Goal: Task Accomplishment & Management: Complete application form

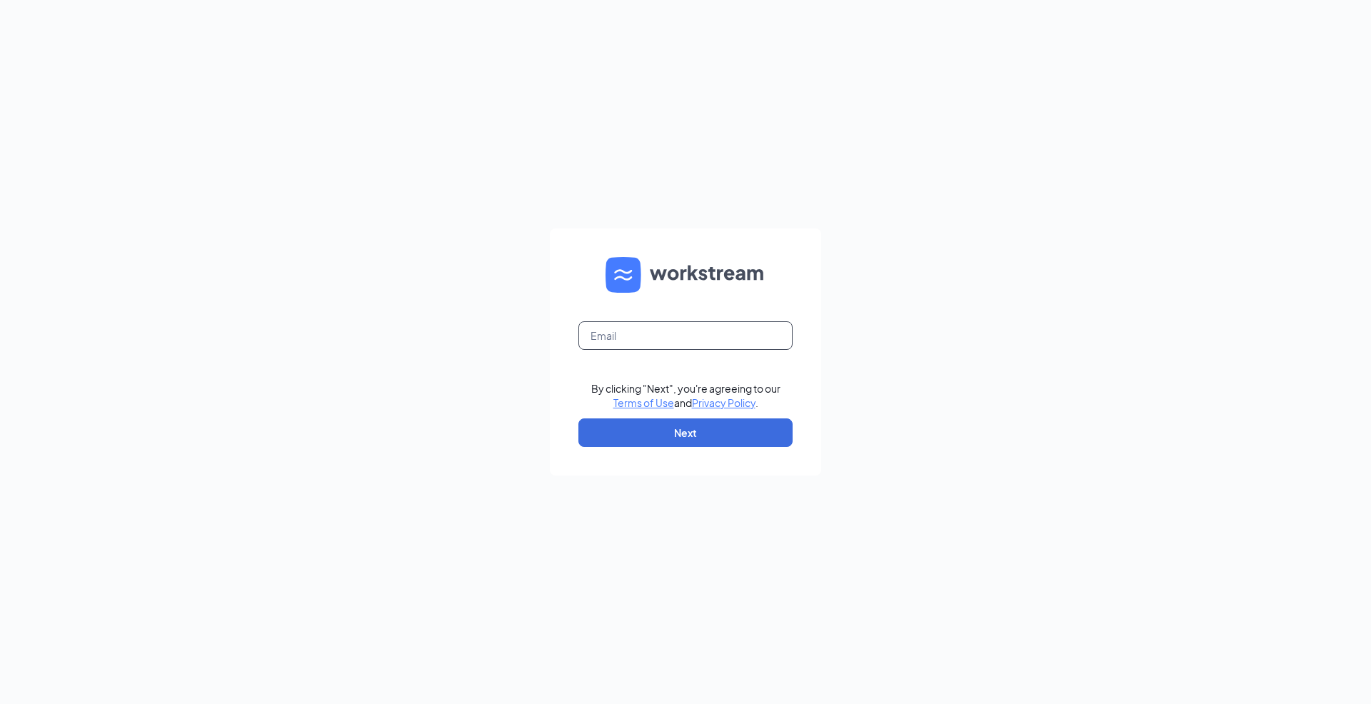
click at [648, 330] on input "text" at bounding box center [685, 335] width 214 height 29
type input "zsmith@bajco.net"
click at [670, 431] on button "Next" at bounding box center [685, 432] width 214 height 29
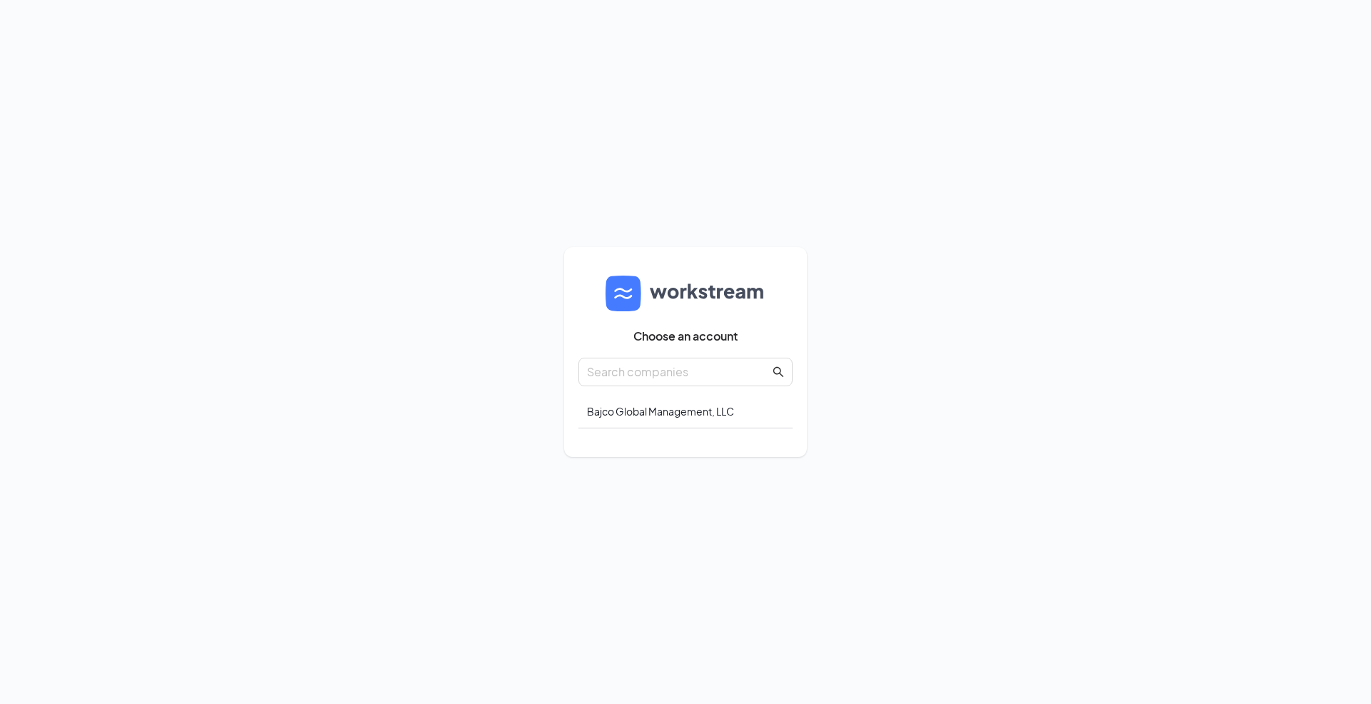
click at [647, 374] on input "text" at bounding box center [678, 372] width 183 height 18
click at [647, 408] on div "Bajco Global Management, LLC" at bounding box center [685, 412] width 214 height 34
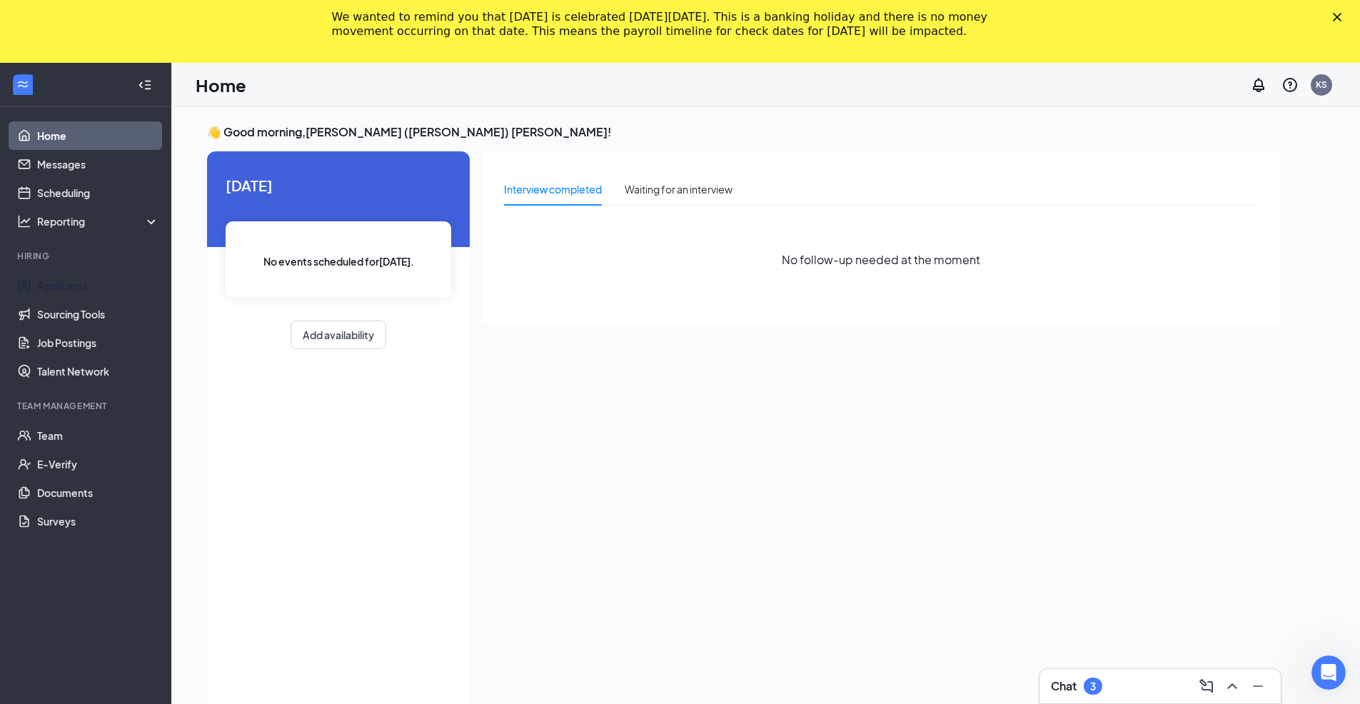
click at [64, 284] on link "Applicants" at bounding box center [98, 285] width 122 height 29
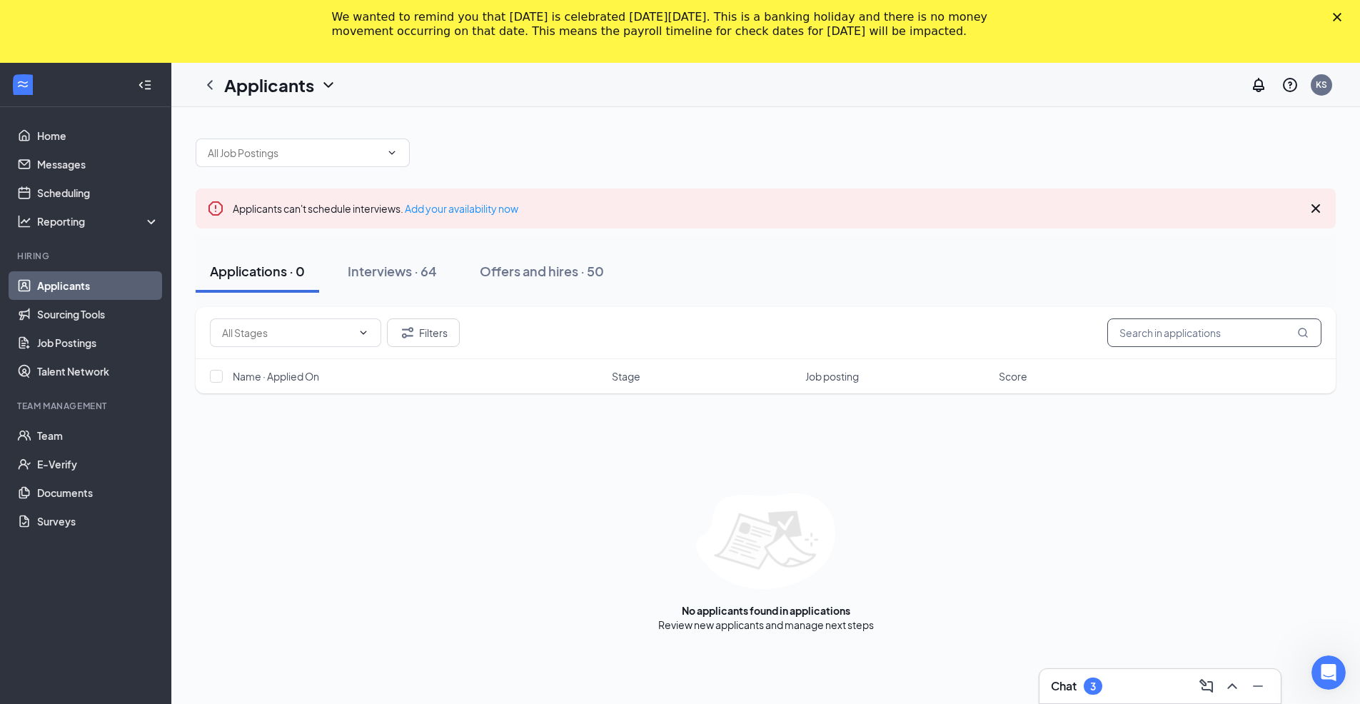
click at [1178, 339] on input "text" at bounding box center [1214, 332] width 214 height 29
type input "bri"
click at [873, 627] on link "Offers and hires" at bounding box center [874, 624] width 75 height 13
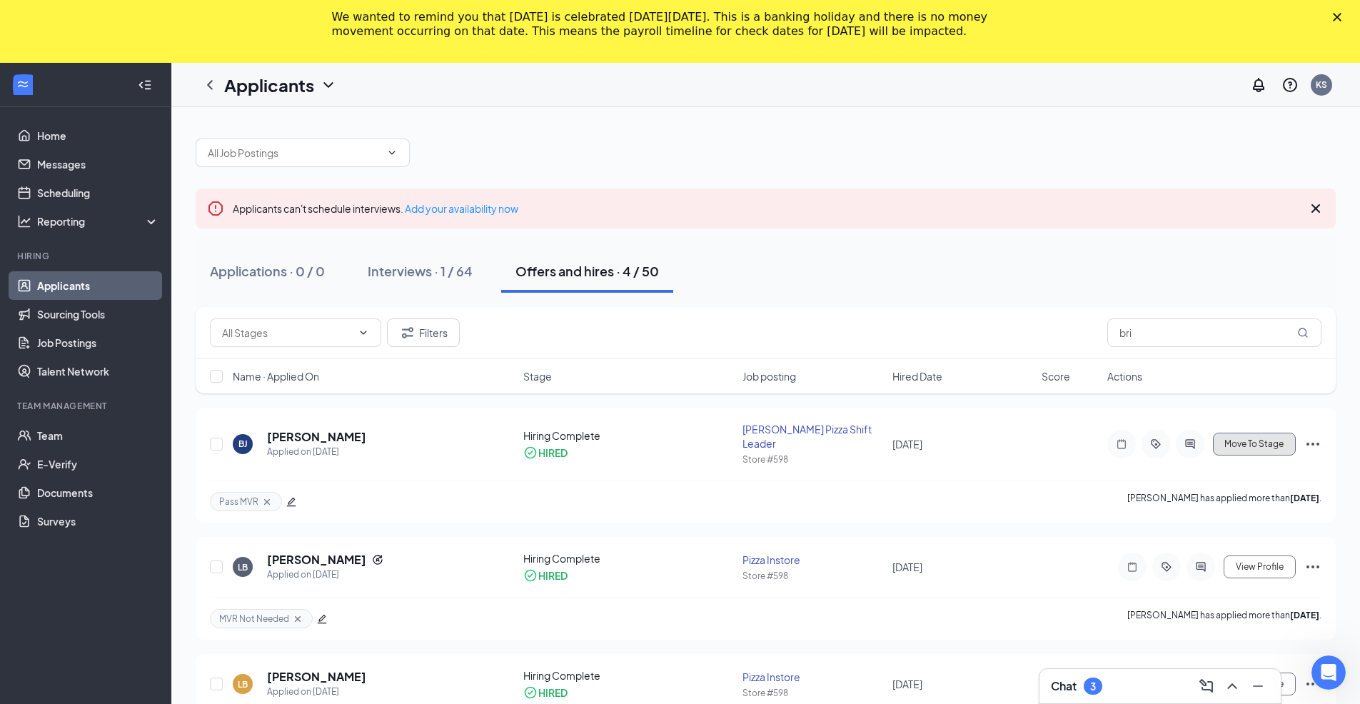
click at [1262, 439] on span "Move To Stage" at bounding box center [1253, 444] width 59 height 10
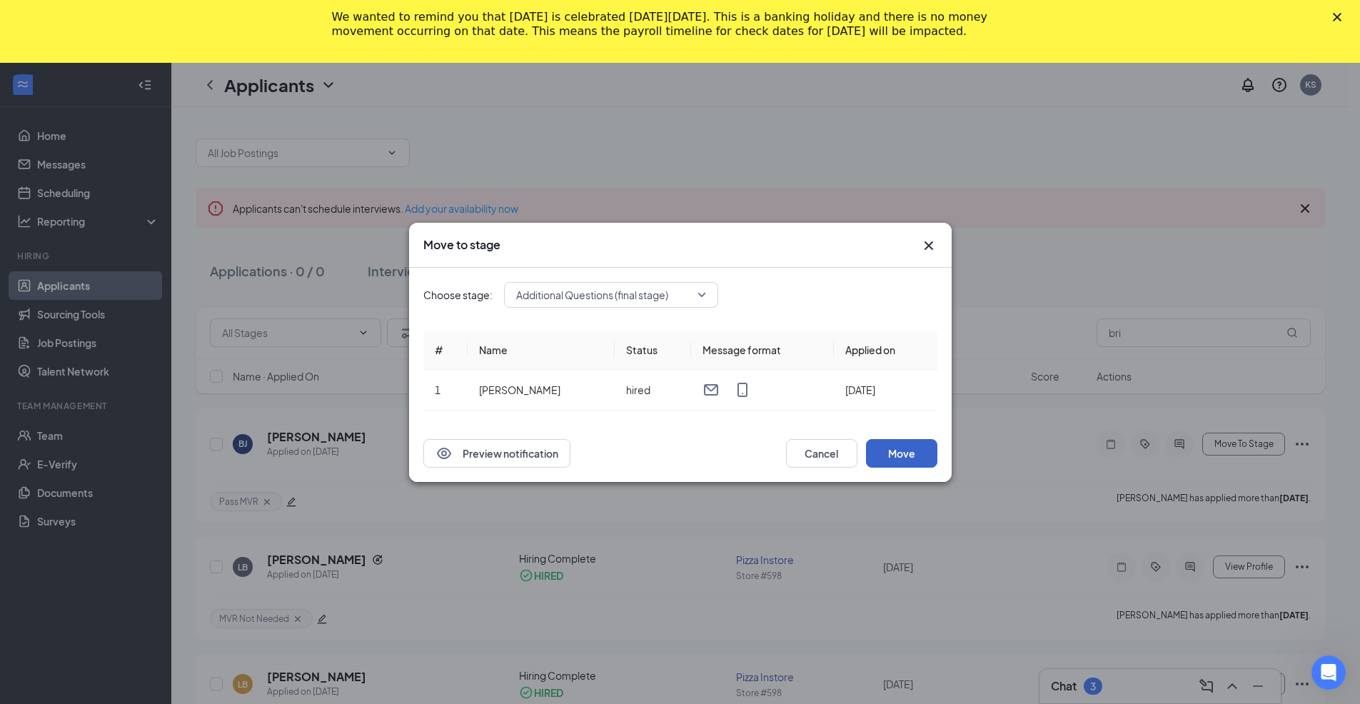
click at [927, 455] on button "Move" at bounding box center [901, 453] width 71 height 29
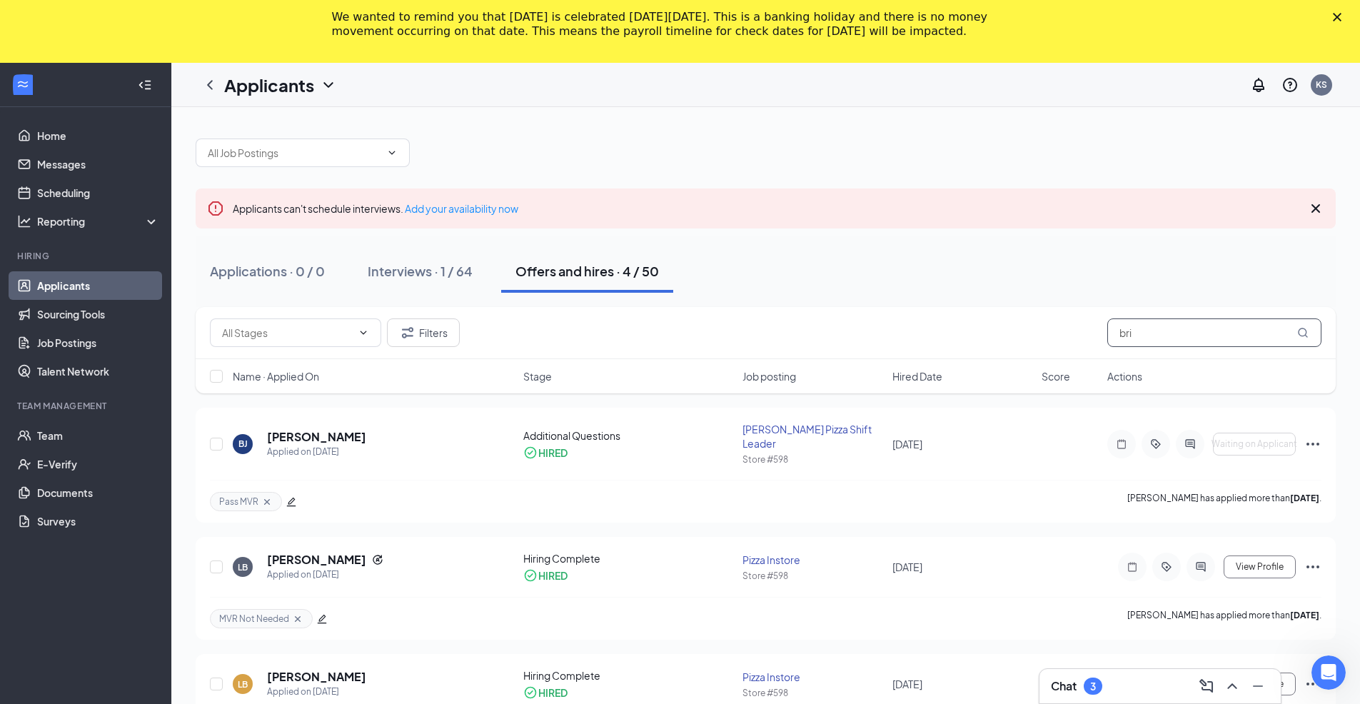
drag, startPoint x: 1147, startPoint y: 335, endPoint x: 1061, endPoint y: 308, distance: 90.3
click at [1061, 308] on div "Filters bri" at bounding box center [766, 333] width 1140 height 52
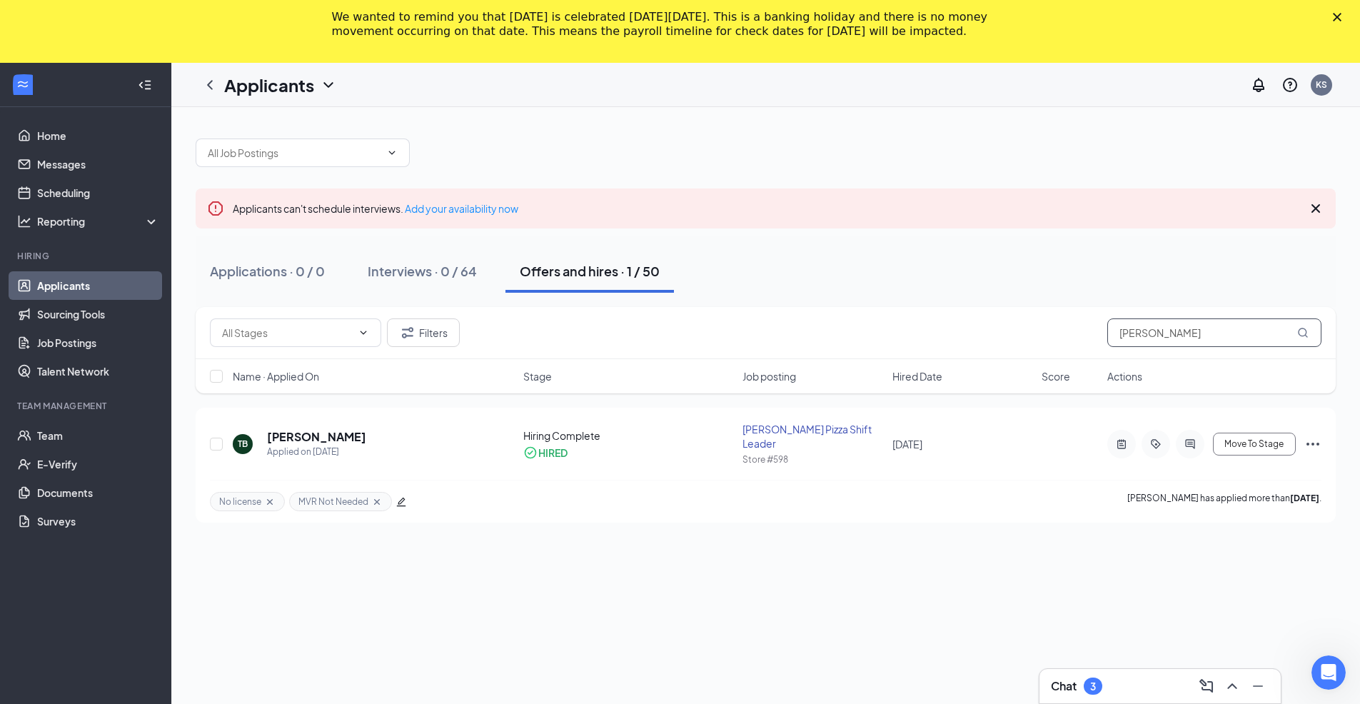
type input "tony"
click at [1264, 439] on span "Move To Stage" at bounding box center [1253, 444] width 59 height 10
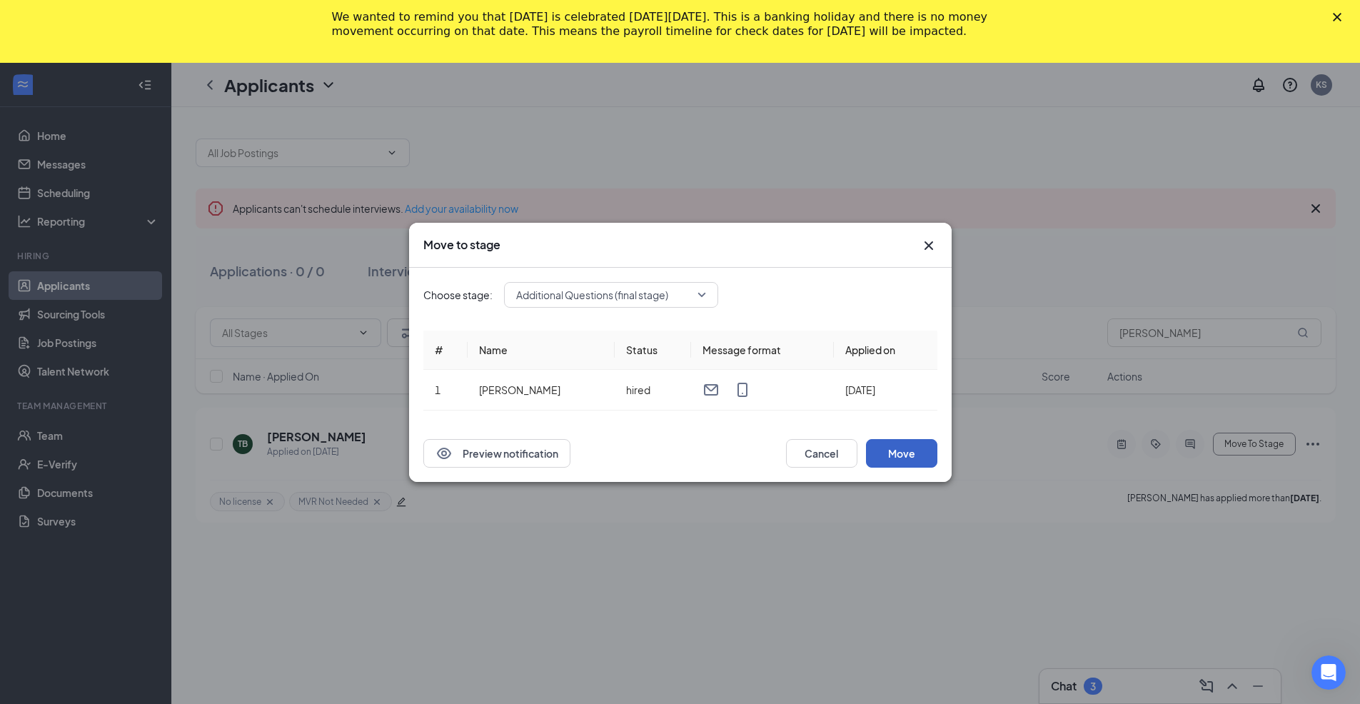
click at [897, 451] on button "Move" at bounding box center [901, 453] width 71 height 29
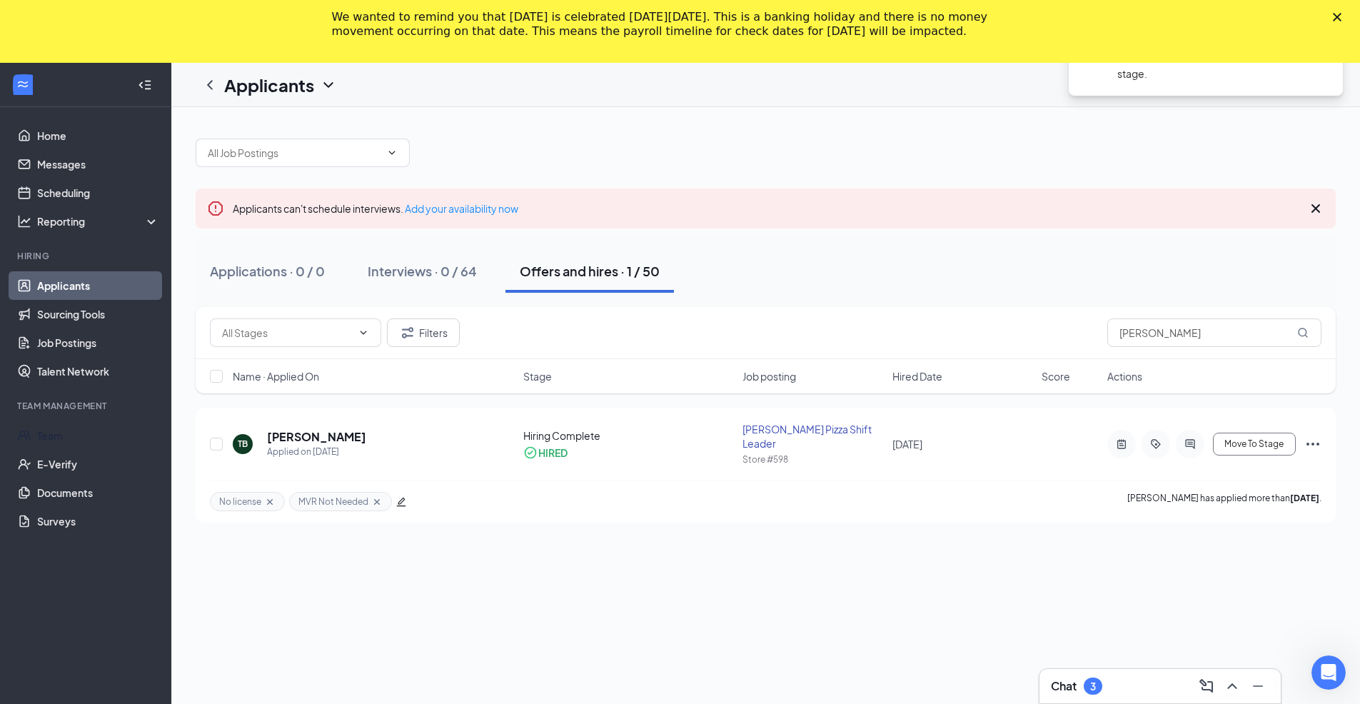
click at [37, 437] on link "Team" at bounding box center [98, 435] width 122 height 29
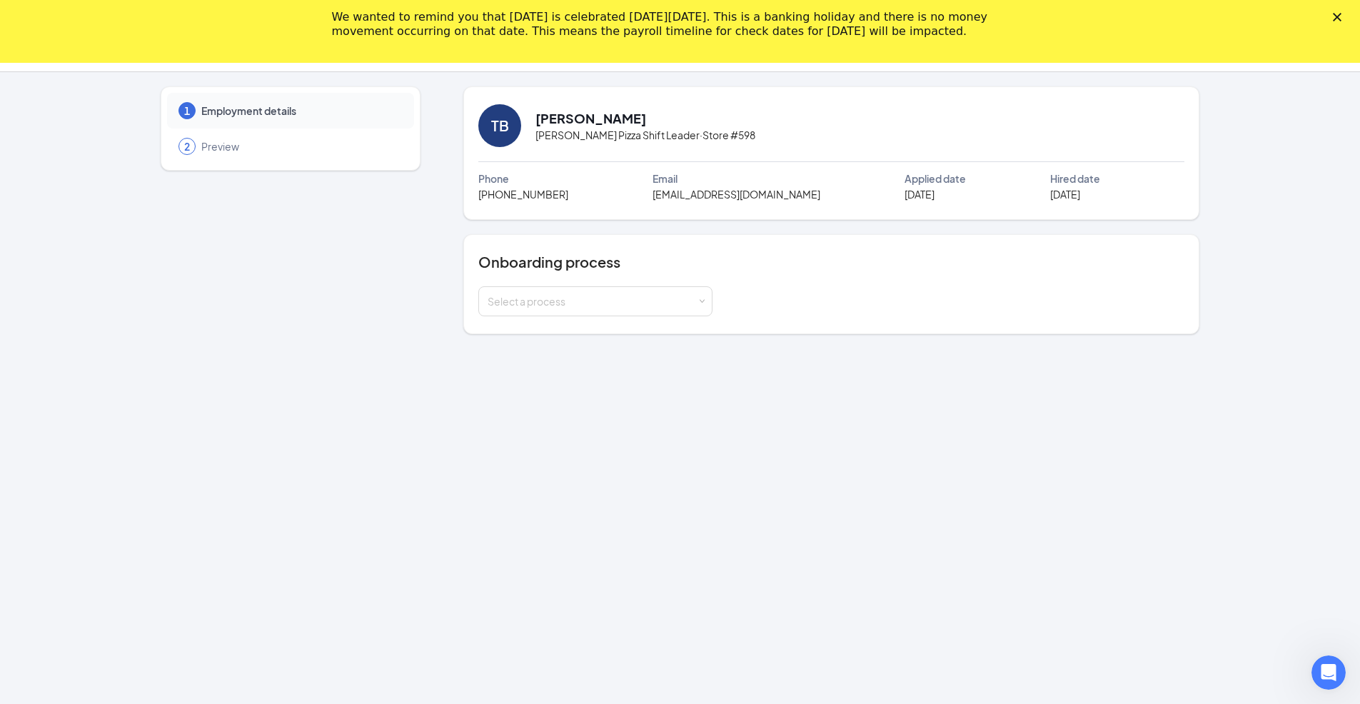
click at [665, 301] on div "Select a process" at bounding box center [592, 301] width 209 height 14
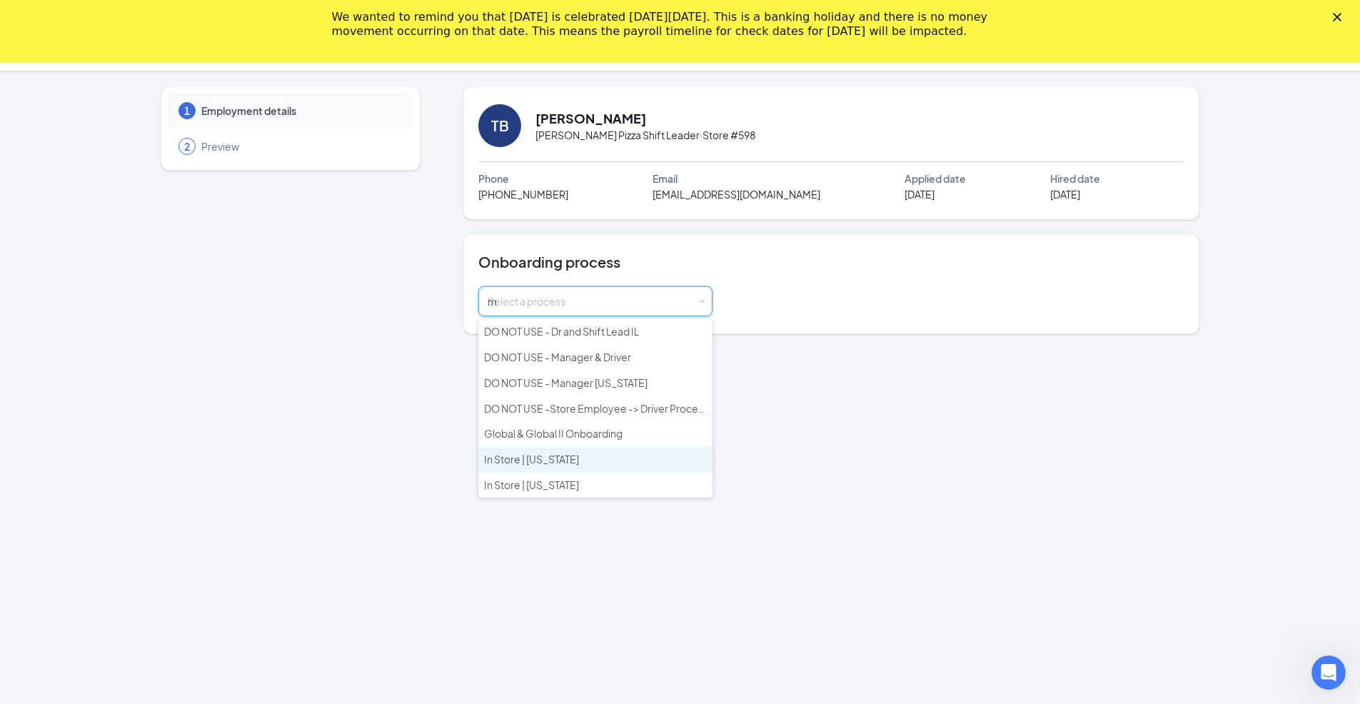
type input "mi"
click at [564, 361] on span "In Store | [US_STATE] (Work State)" at bounding box center [561, 357] width 154 height 13
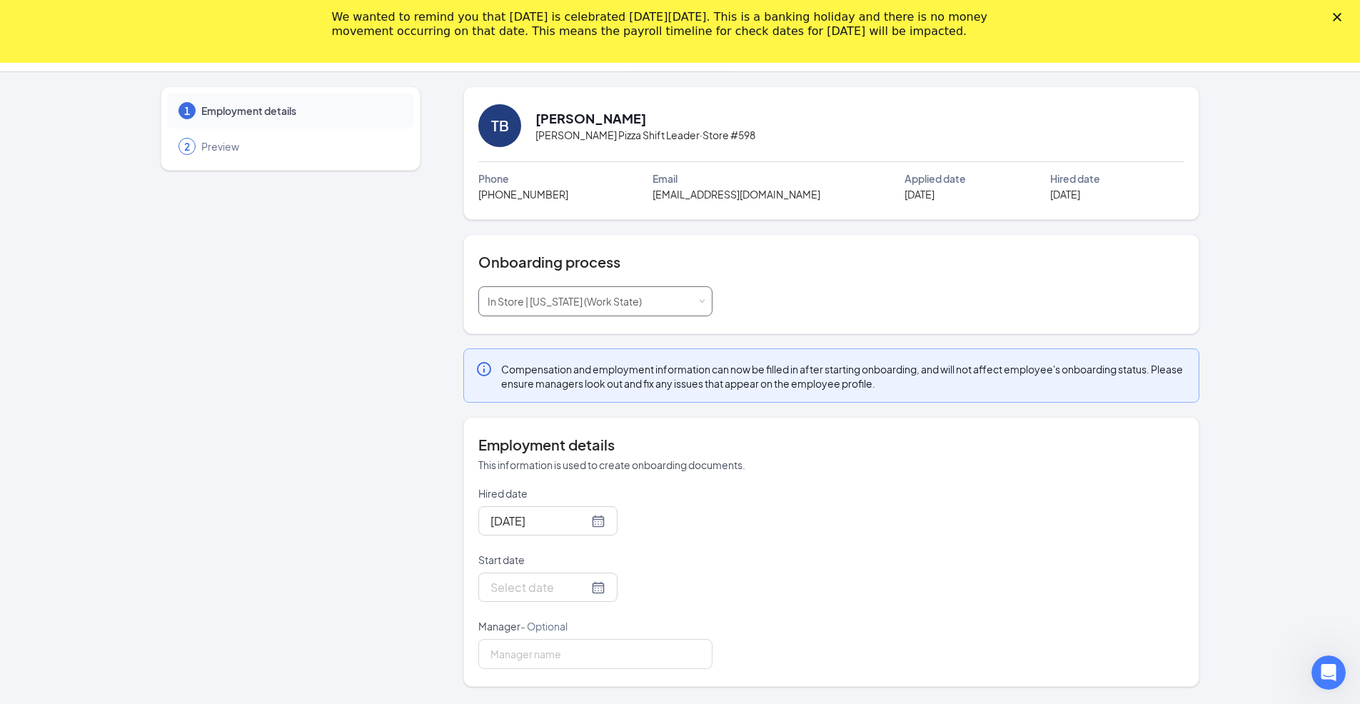
scroll to position [63, 0]
click at [598, 593] on div at bounding box center [547, 587] width 115 height 18
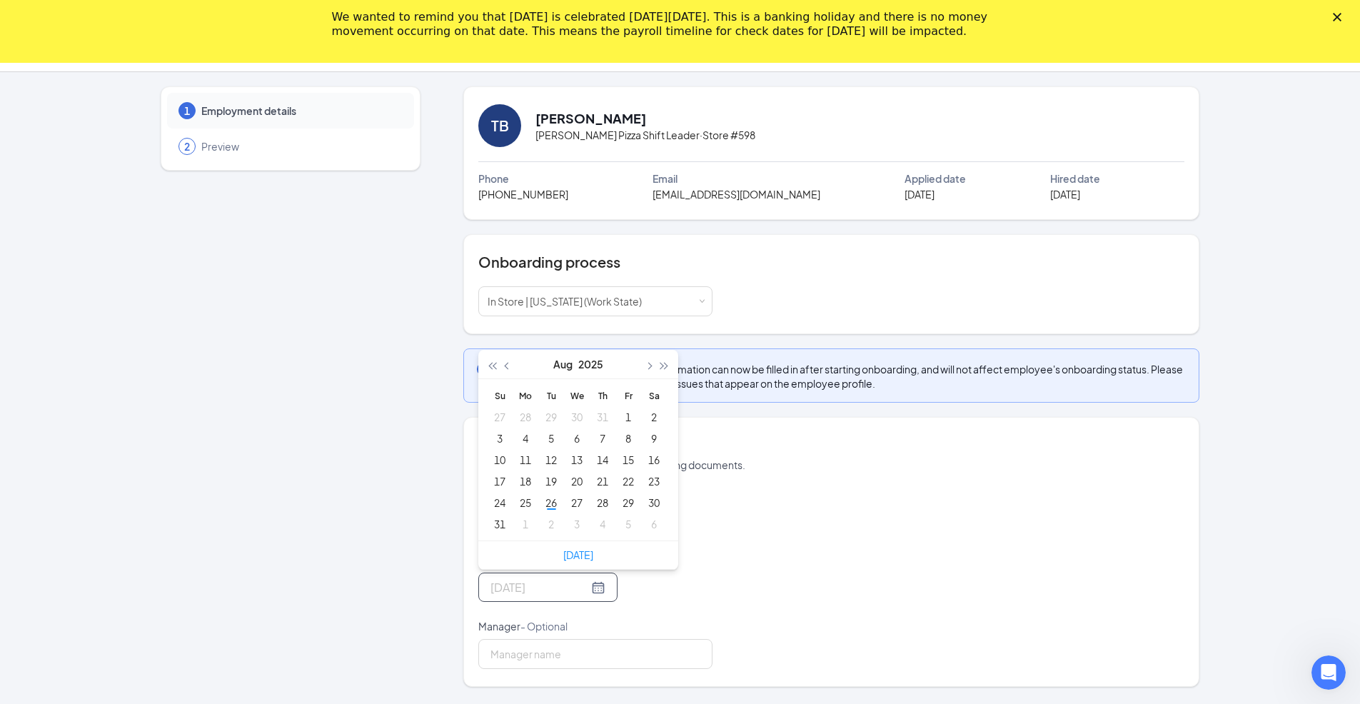
type input "Sep 4, 2025"
type input "[DATE]"
click at [548, 502] on div "26" at bounding box center [551, 502] width 17 height 17
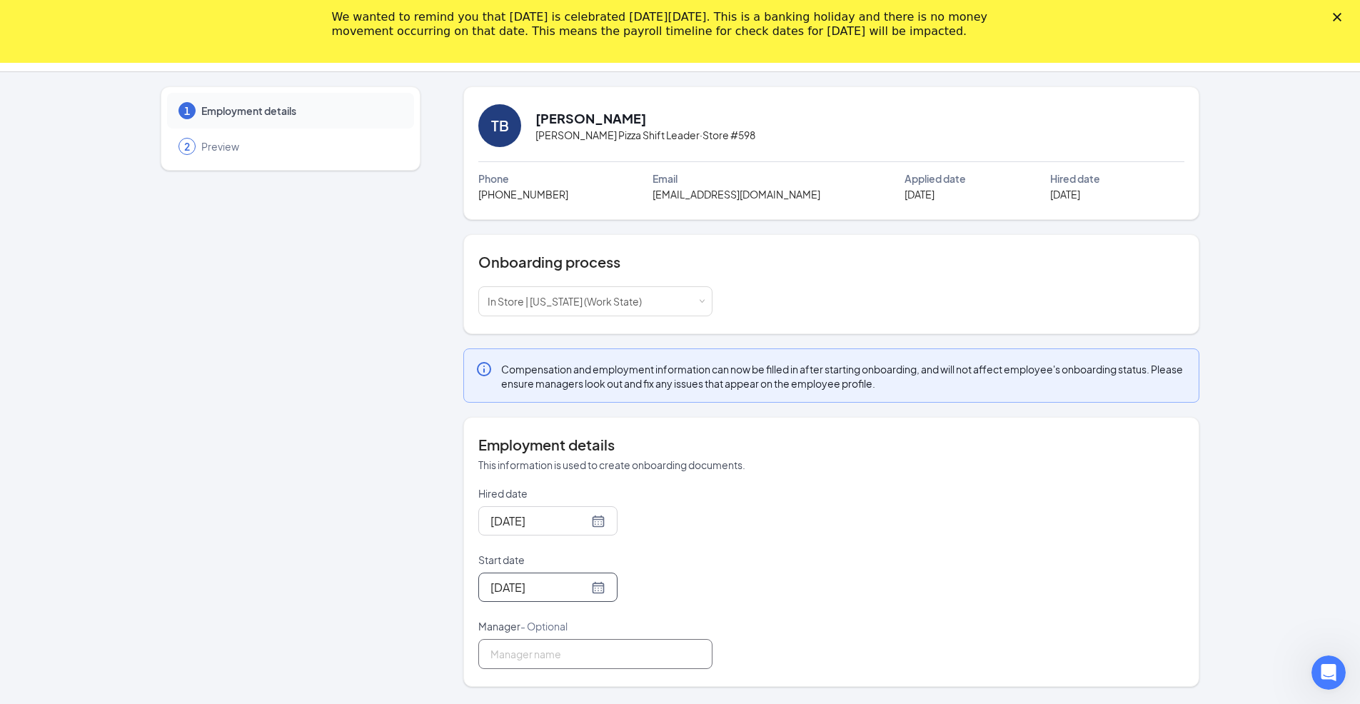
click at [557, 643] on input "Manager - Optional" at bounding box center [595, 654] width 234 height 30
type input "Zak S"
click at [943, 483] on div "Employment details This information is used to create onboarding documents. Hir…" at bounding box center [831, 552] width 706 height 234
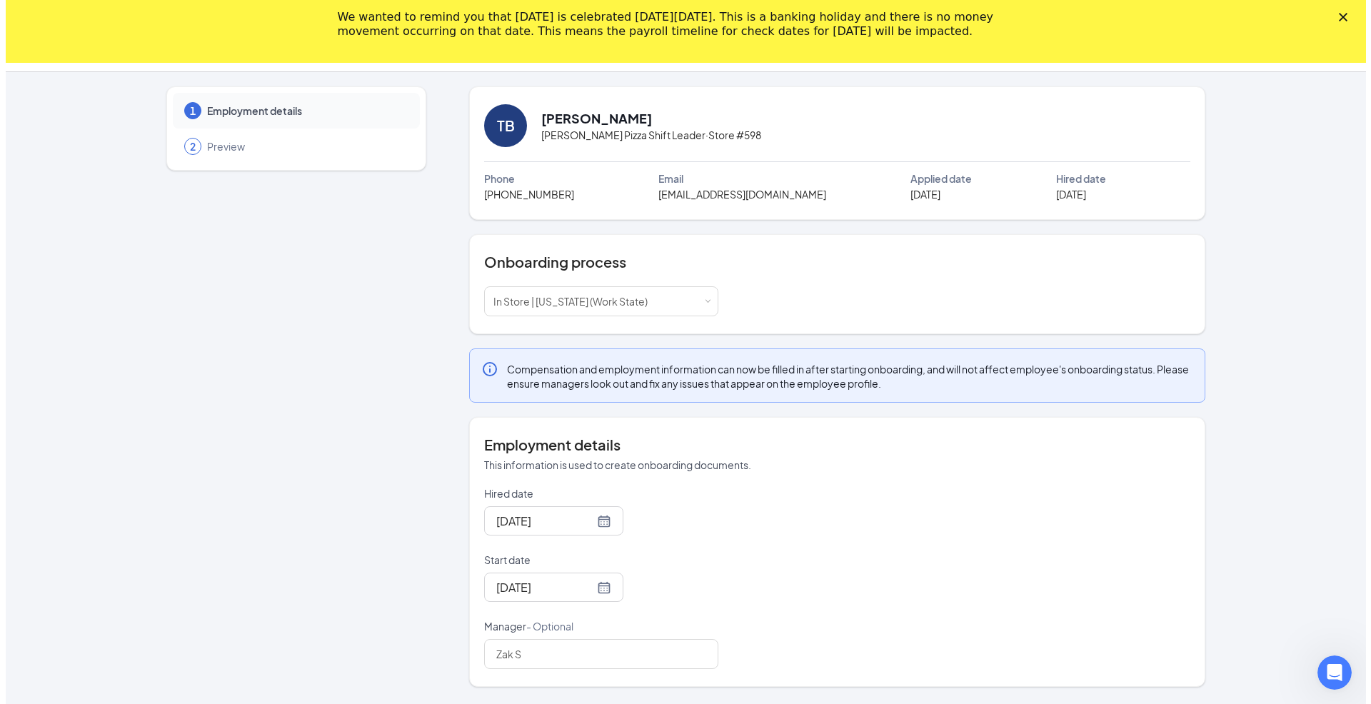
scroll to position [0, 0]
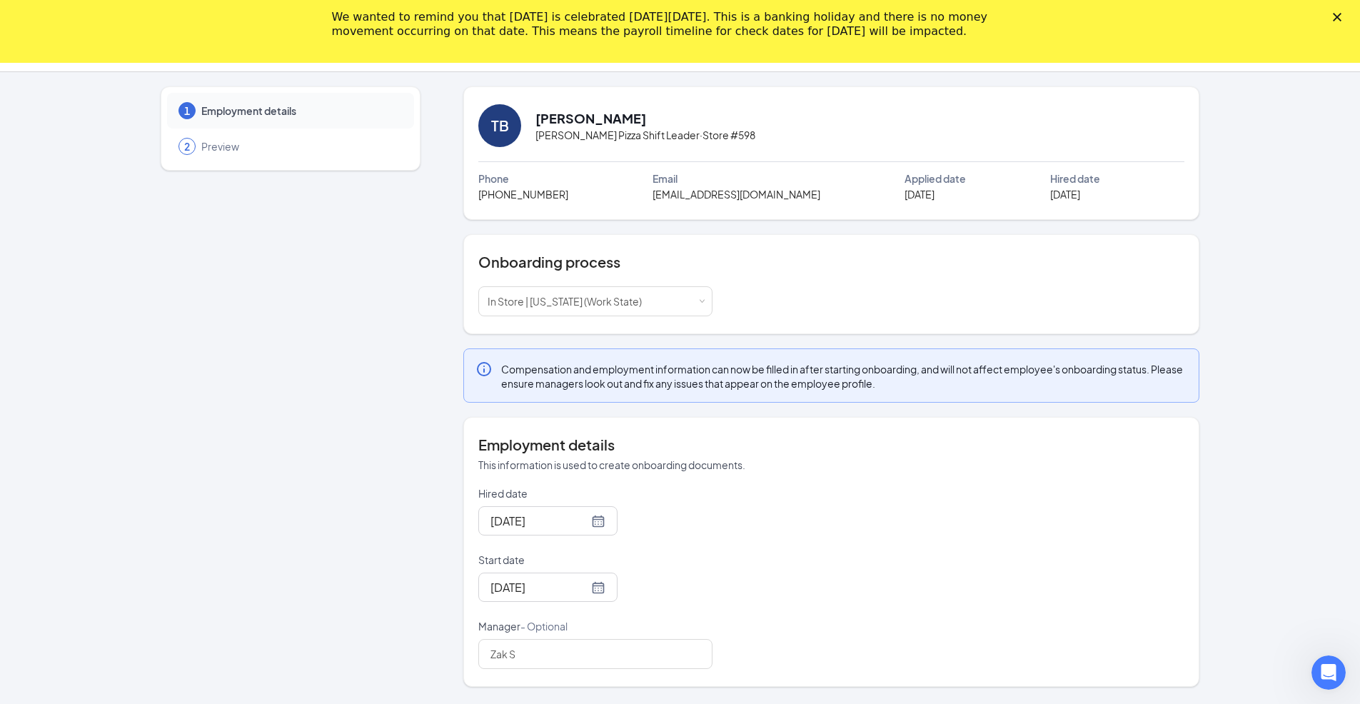
click at [1341, 17] on icon "Close" at bounding box center [1337, 17] width 9 height 9
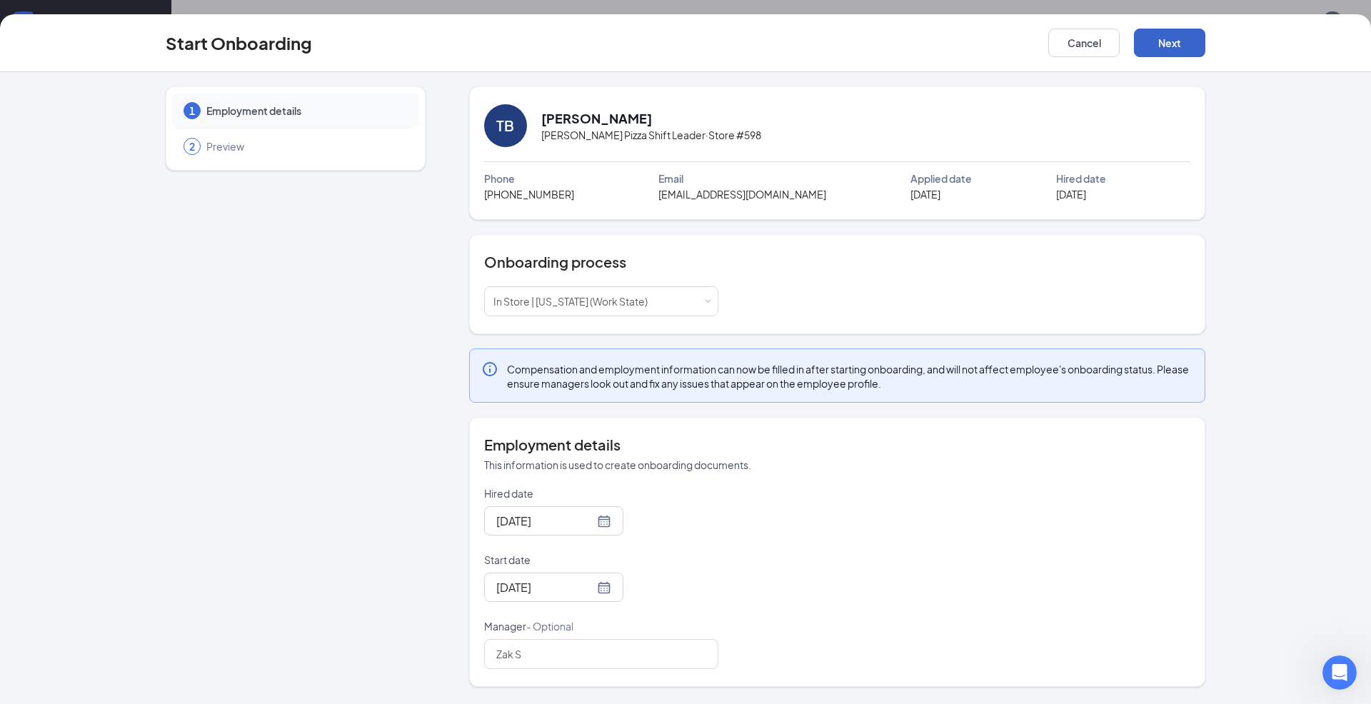
click at [1170, 43] on button "Next" at bounding box center [1169, 43] width 71 height 29
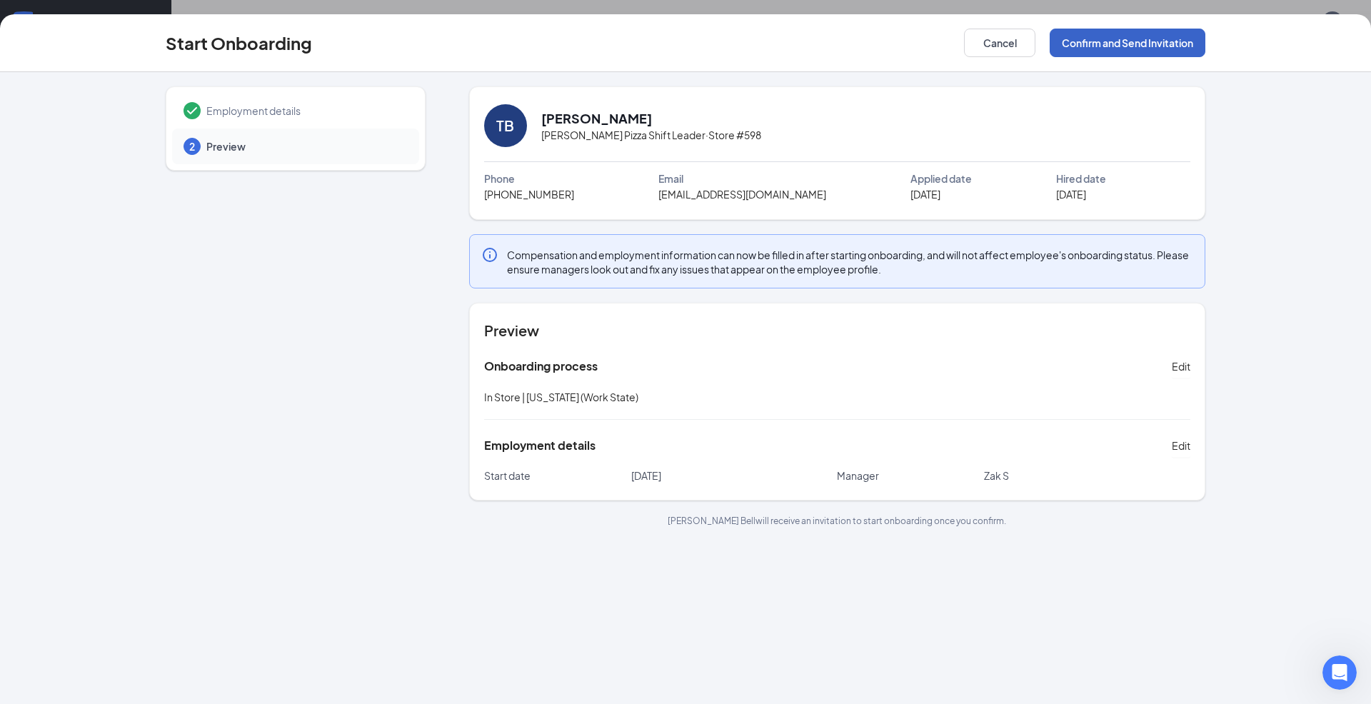
click at [1103, 48] on button "Confirm and Send Invitation" at bounding box center [1127, 43] width 156 height 29
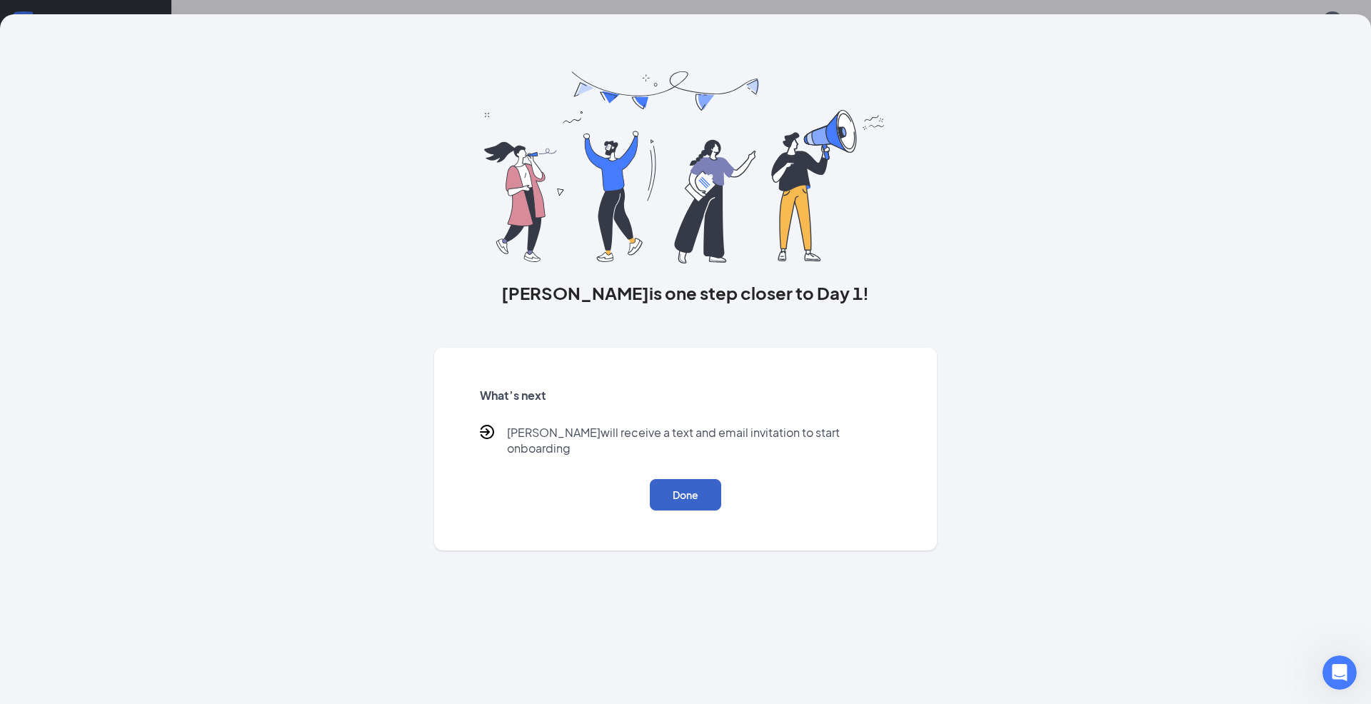
click at [679, 491] on button "Done" at bounding box center [685, 494] width 71 height 31
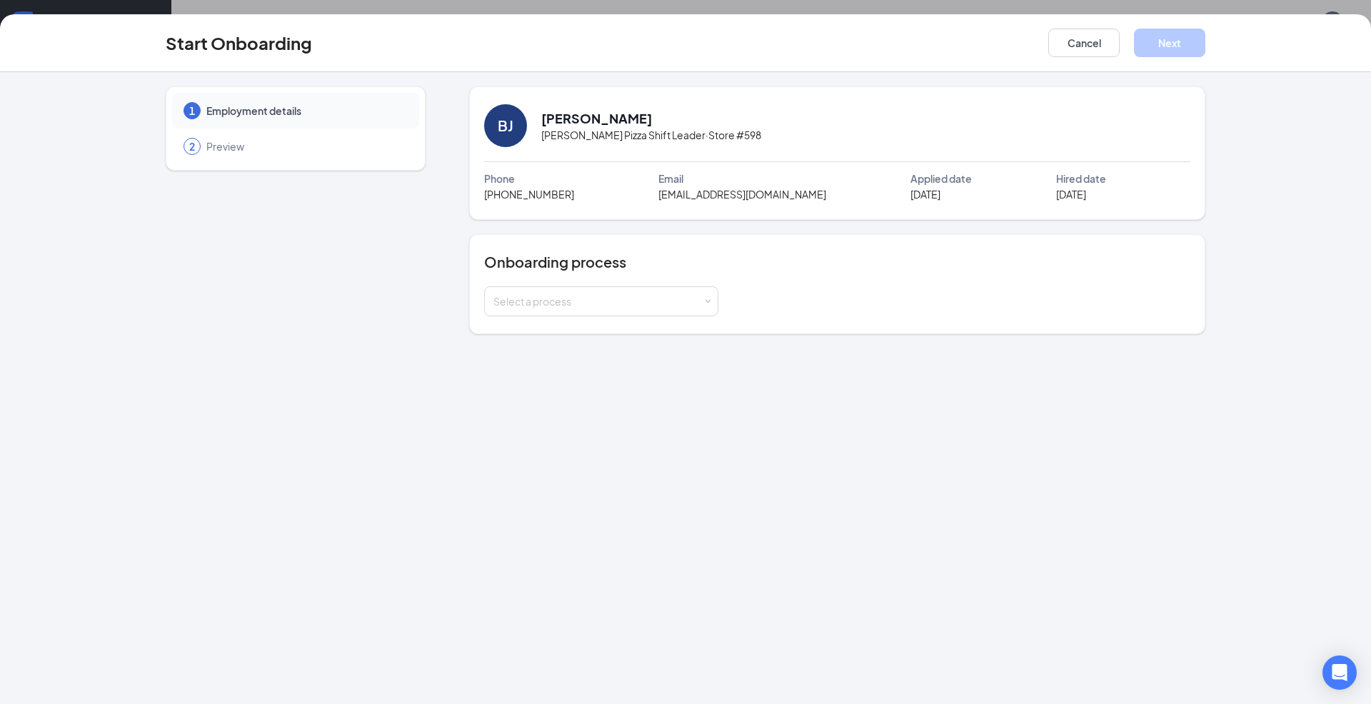
click at [622, 302] on div "Select a process" at bounding box center [597, 301] width 209 height 14
click at [550, 383] on span "In Store | [US_STATE] (Work State)" at bounding box center [566, 382] width 154 height 13
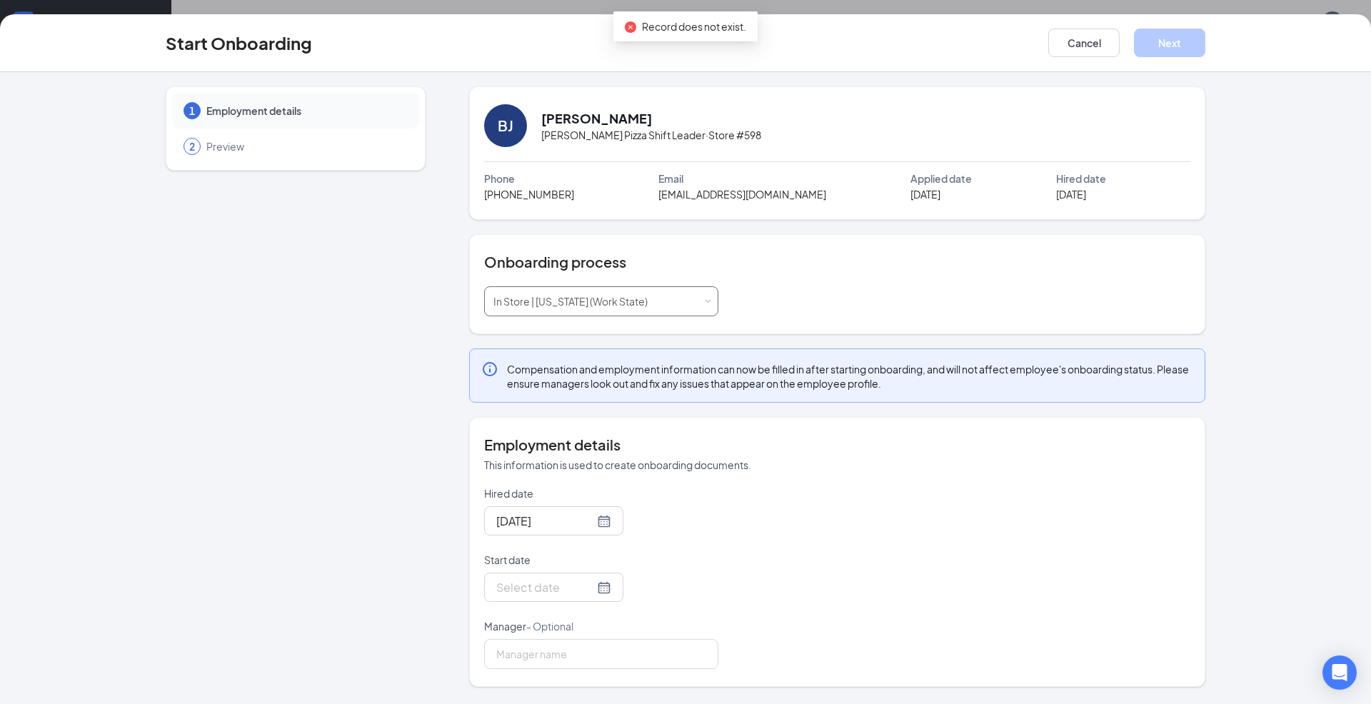
click at [662, 295] on div "Select a process In Store | [US_STATE] (Work State)" at bounding box center [601, 301] width 216 height 29
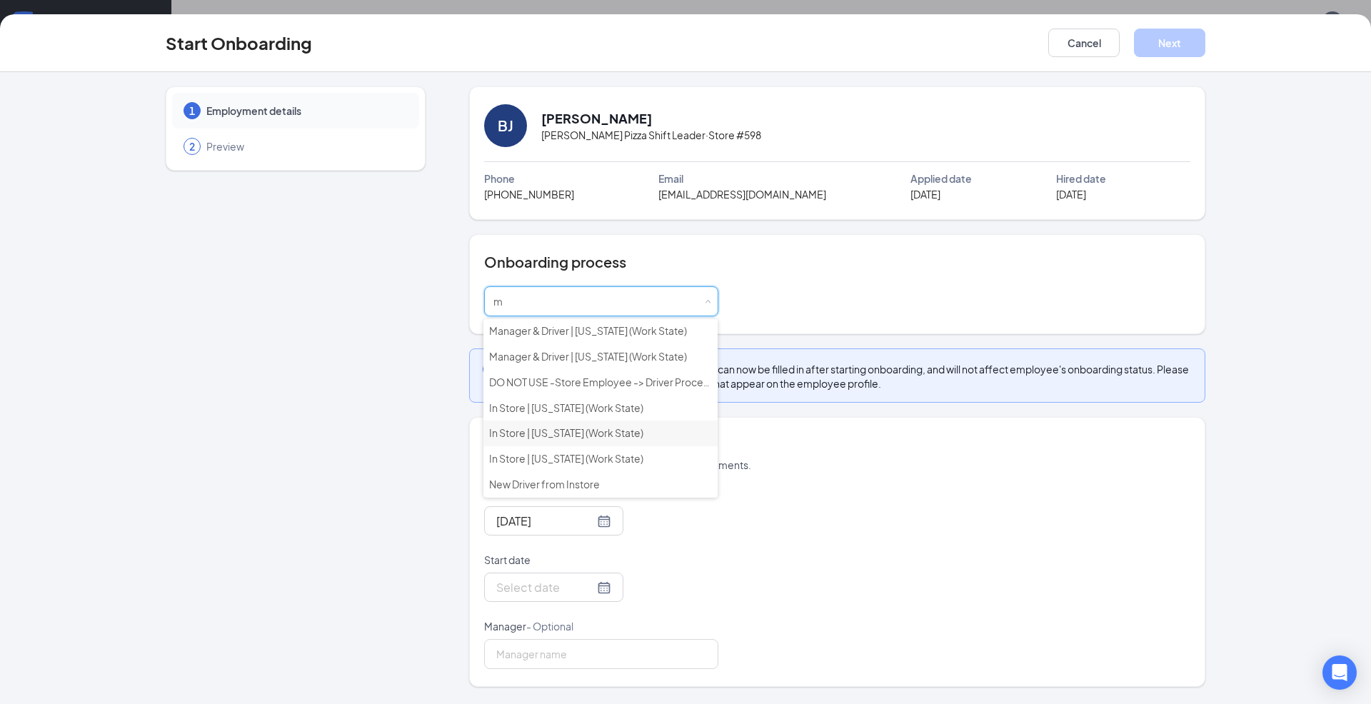
scroll to position [333, 0]
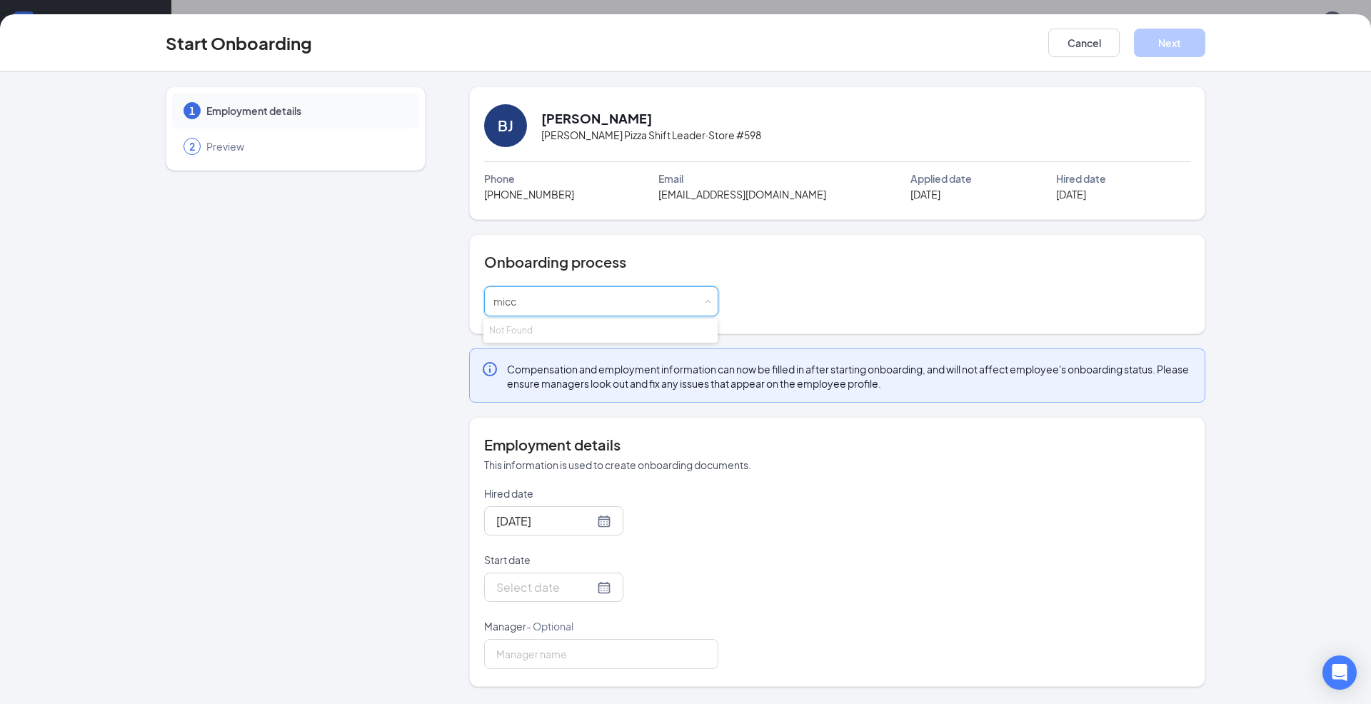
type input "mic"
click at [605, 365] on li "Manager & Driver | [US_STATE] (Work State)" at bounding box center [600, 358] width 234 height 26
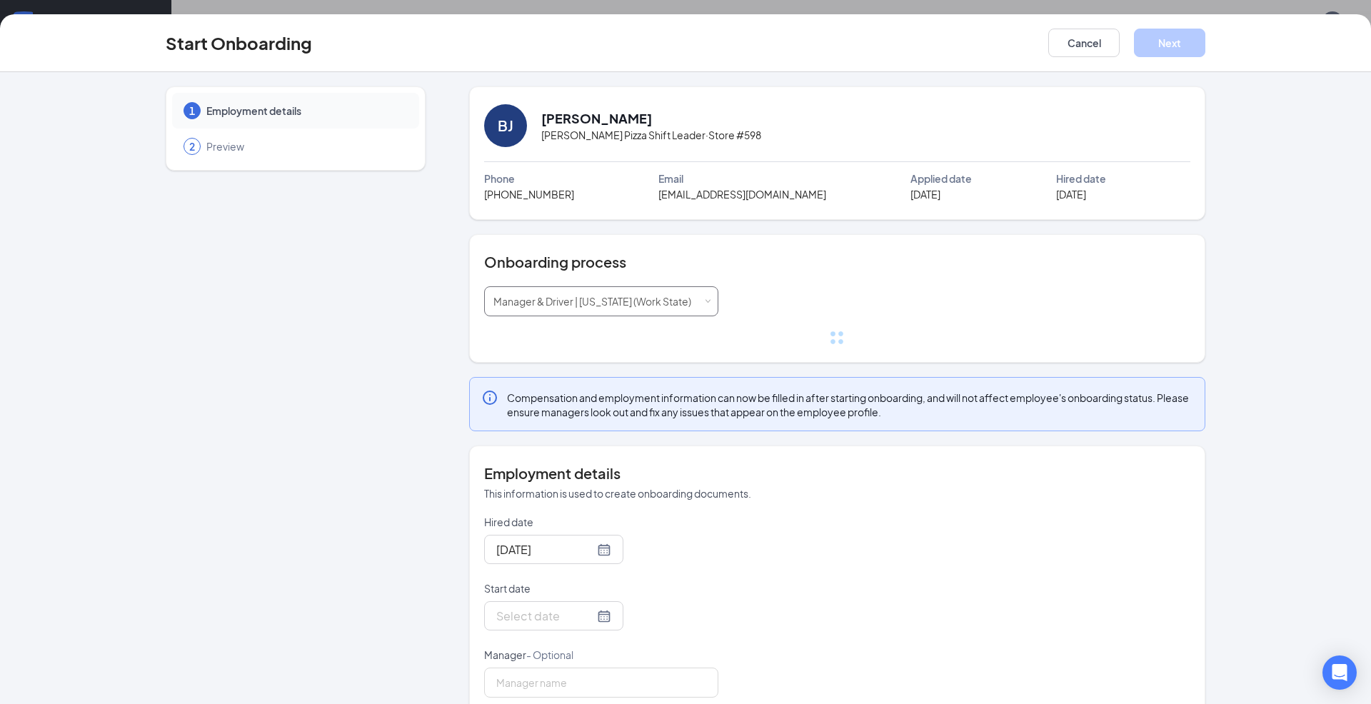
scroll to position [0, 0]
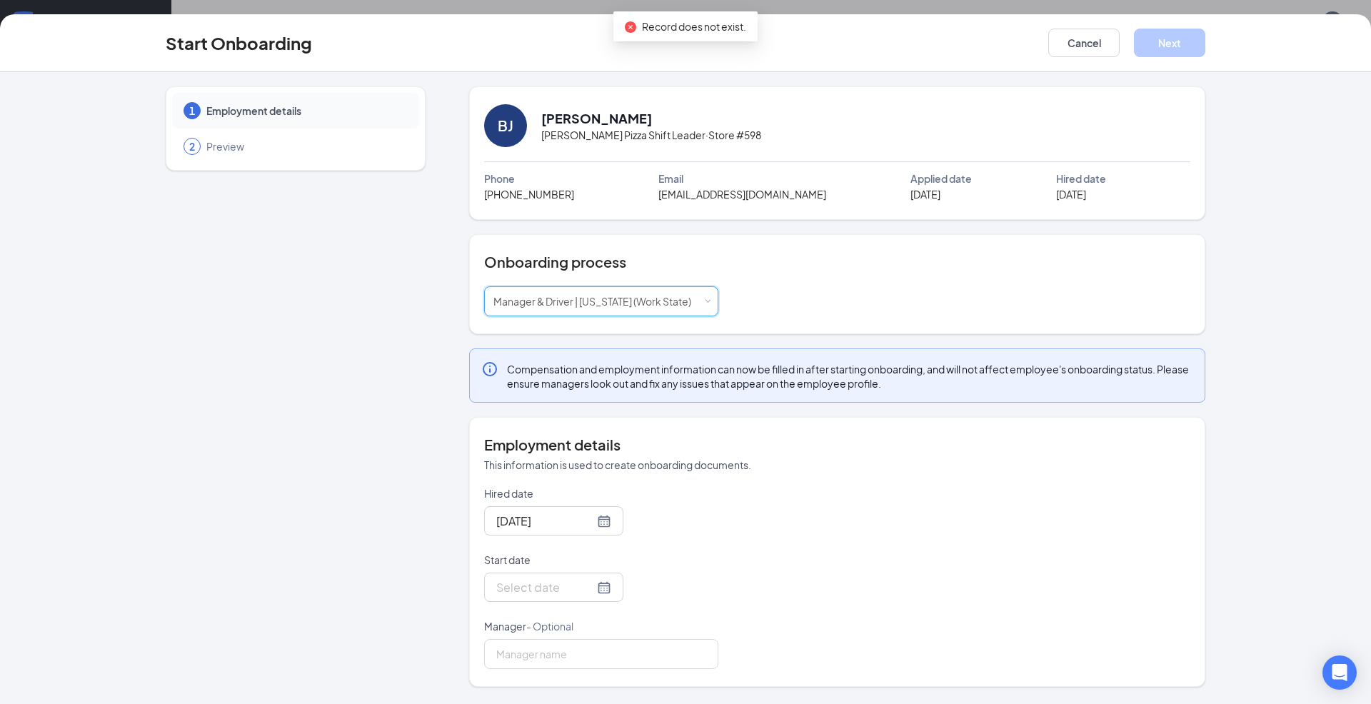
click at [570, 593] on input "Start date" at bounding box center [545, 587] width 98 height 18
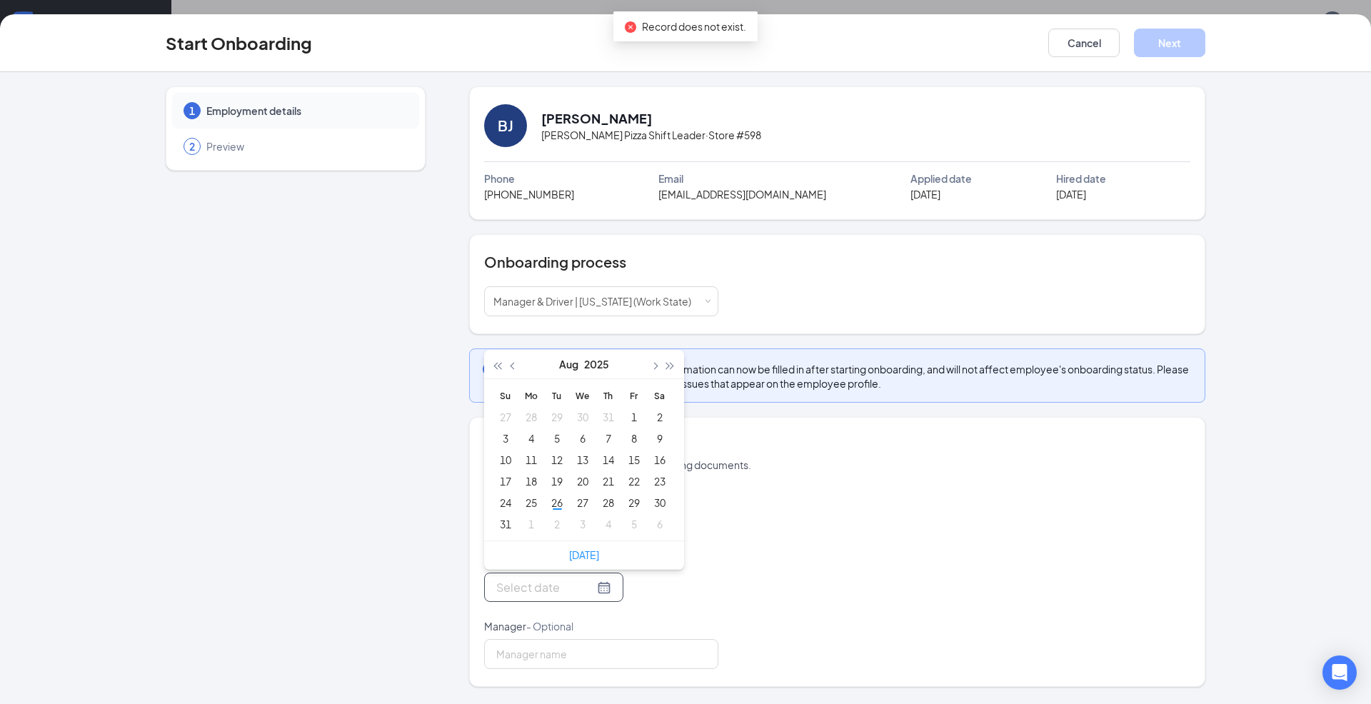
type input "[DATE]"
click at [556, 508] on div "26" at bounding box center [556, 502] width 17 height 17
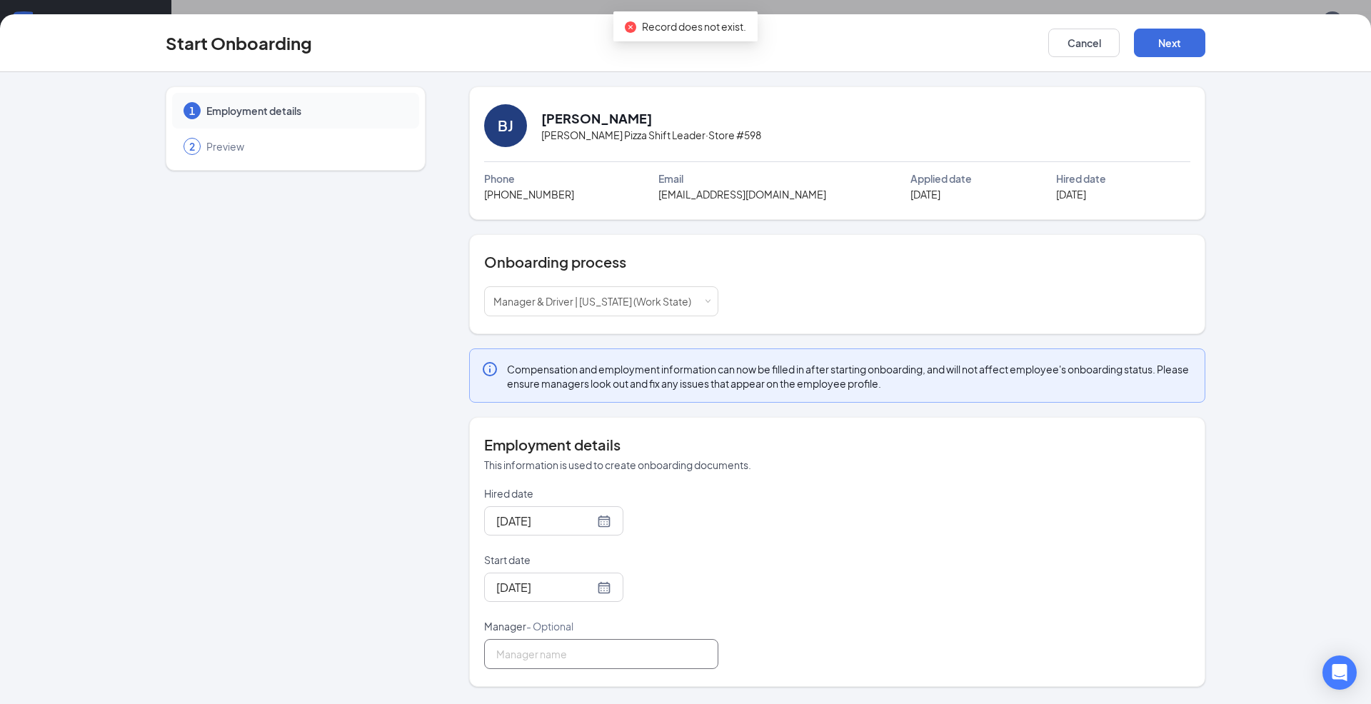
click at [562, 648] on input "Manager - Optional" at bounding box center [601, 654] width 234 height 30
type input "Z"
type input "Zak S"
click at [1196, 38] on button "Next" at bounding box center [1169, 43] width 71 height 29
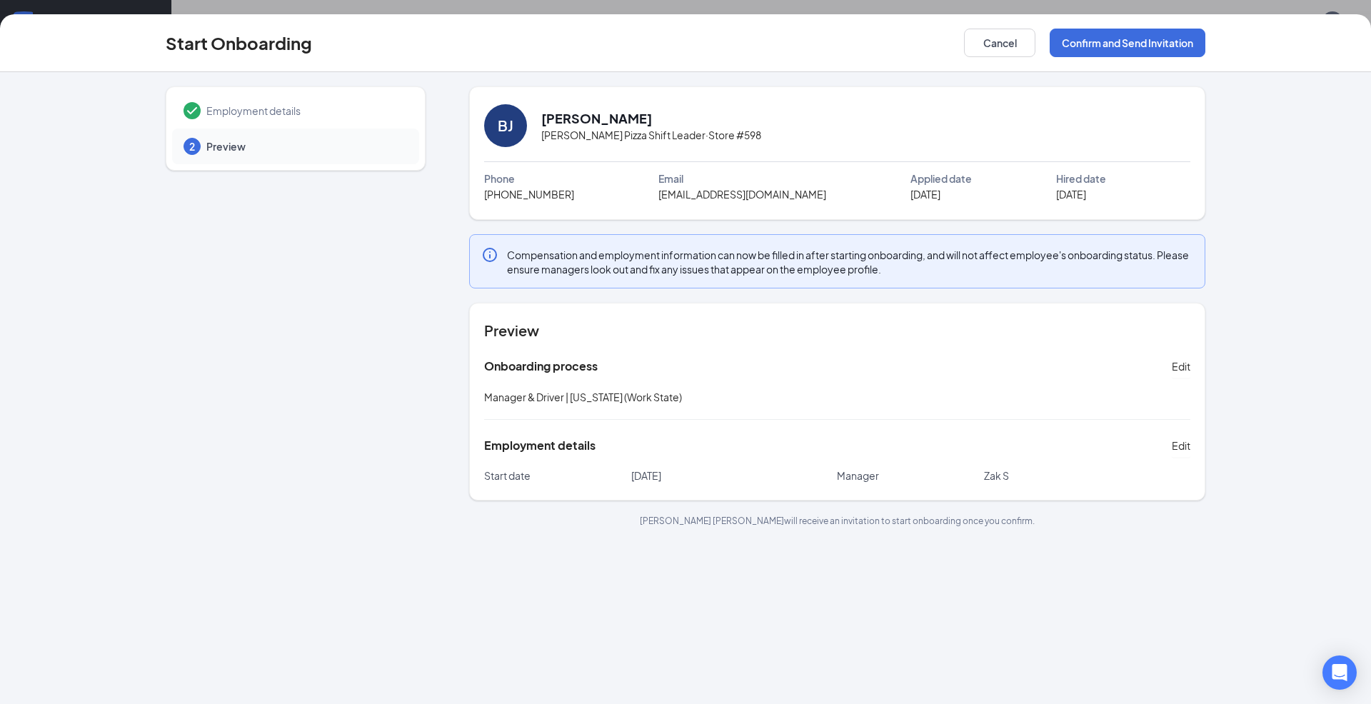
click at [1114, 36] on button "Confirm and Send Invitation" at bounding box center [1127, 43] width 156 height 29
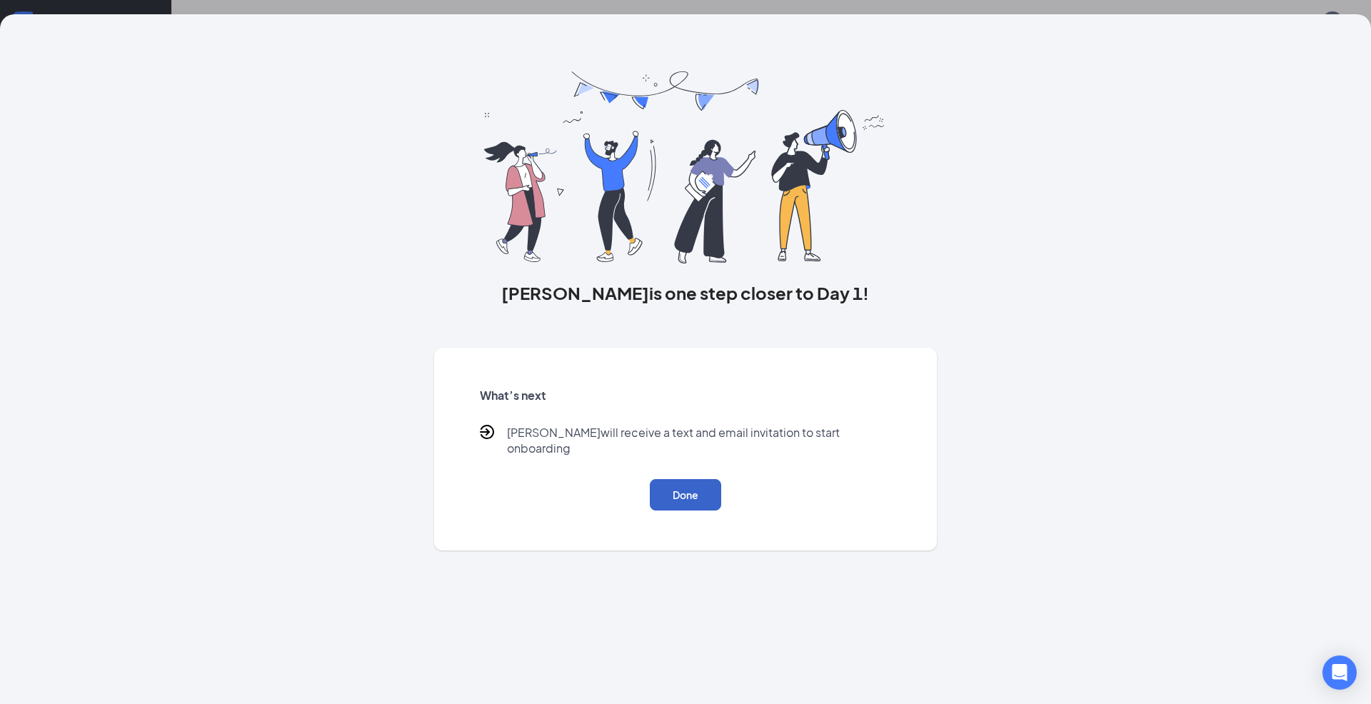
click at [710, 479] on button "Done" at bounding box center [685, 494] width 71 height 31
